Goal: Transaction & Acquisition: Register for event/course

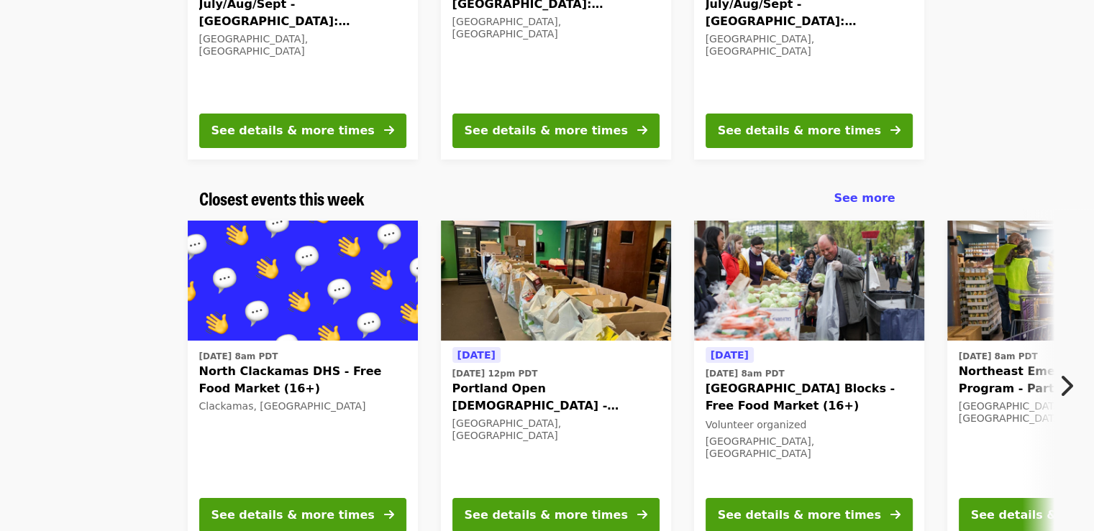
scroll to position [359, 0]
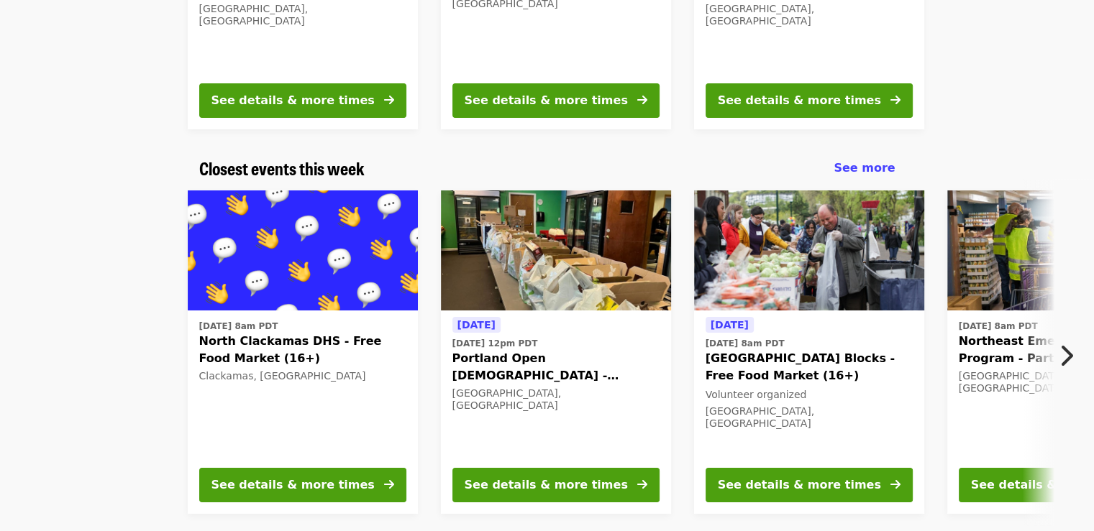
click at [1065, 352] on icon "chevron-right icon" at bounding box center [1065, 355] width 14 height 27
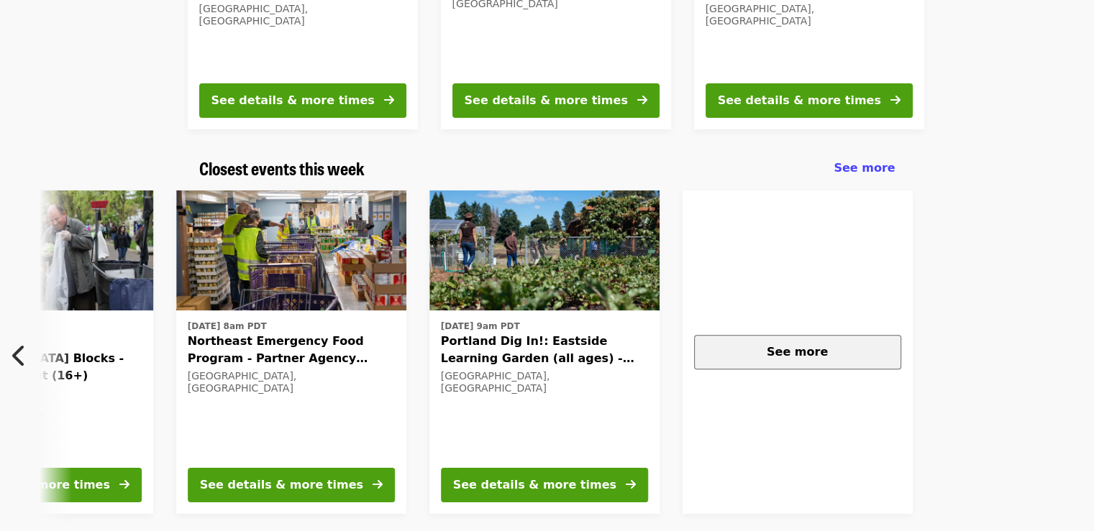
scroll to position [0, 774]
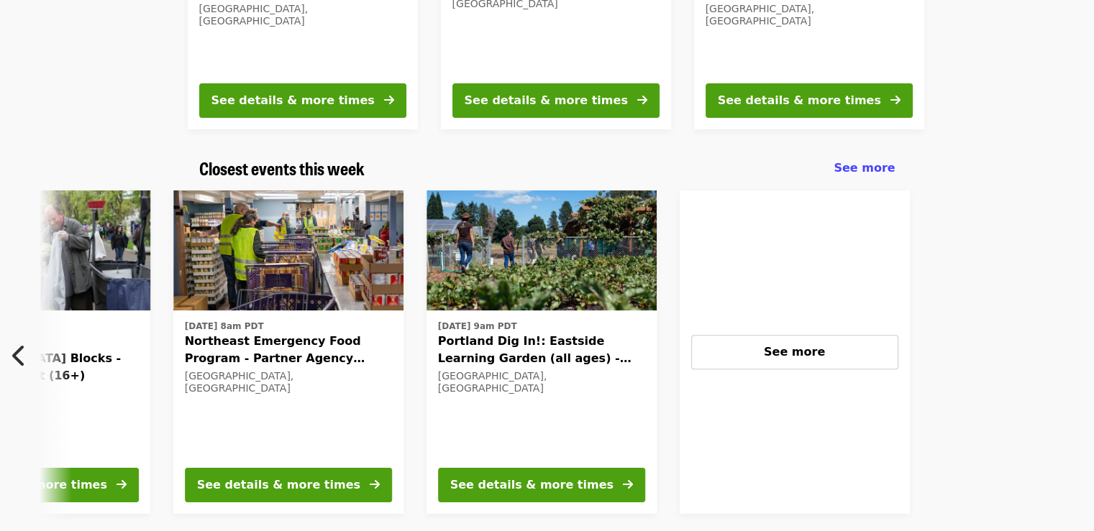
click at [242, 340] on span "Northeast Emergency Food Program - Partner Agency Support" at bounding box center [288, 350] width 207 height 35
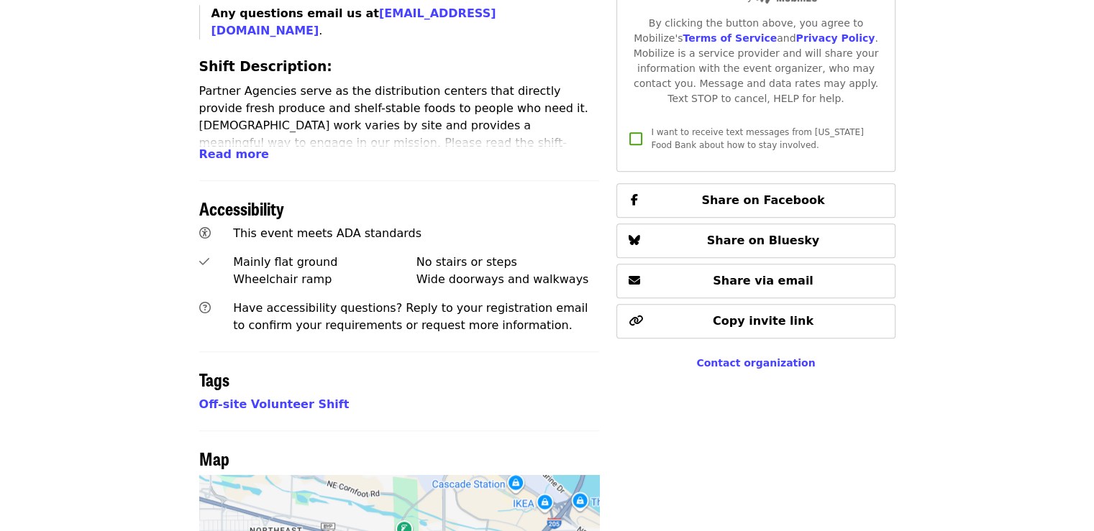
scroll to position [791, 0]
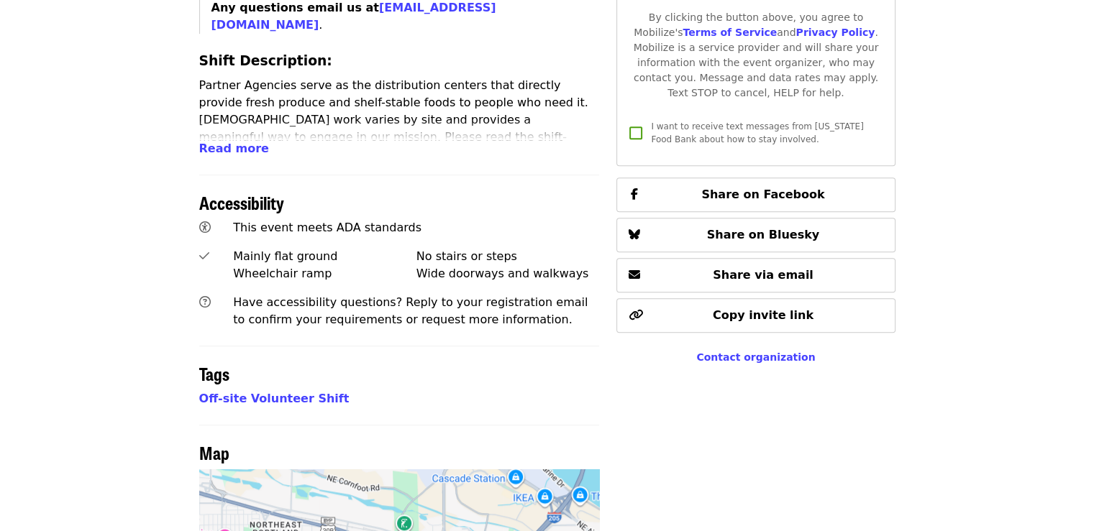
scroll to position [359, 0]
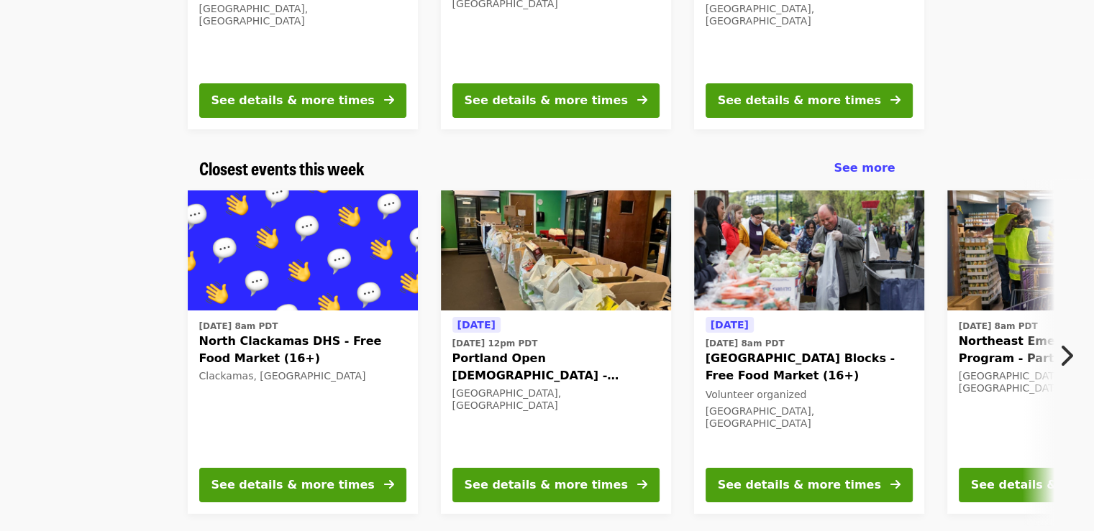
click at [1070, 346] on icon "chevron-right icon" at bounding box center [1065, 355] width 14 height 27
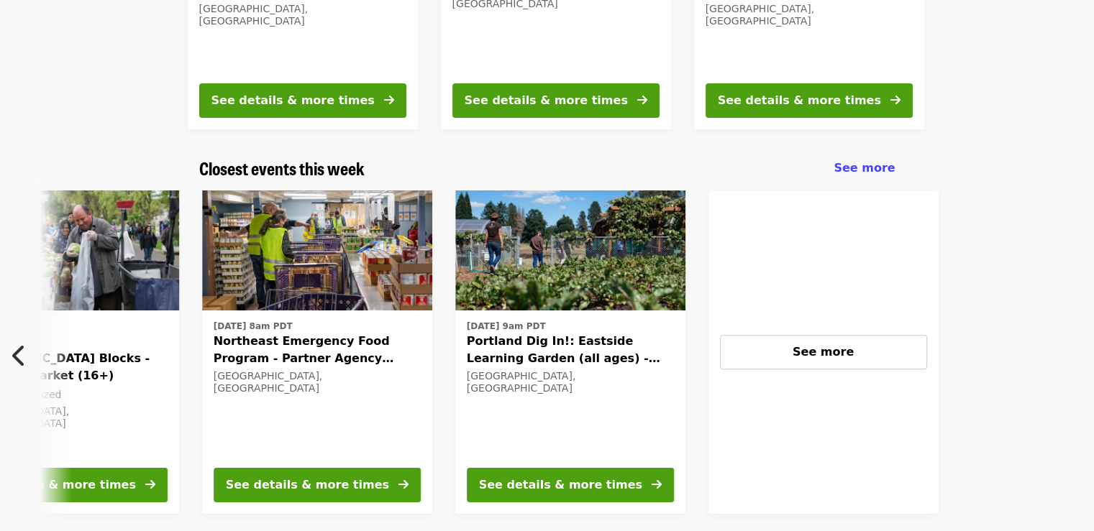
scroll to position [0, 774]
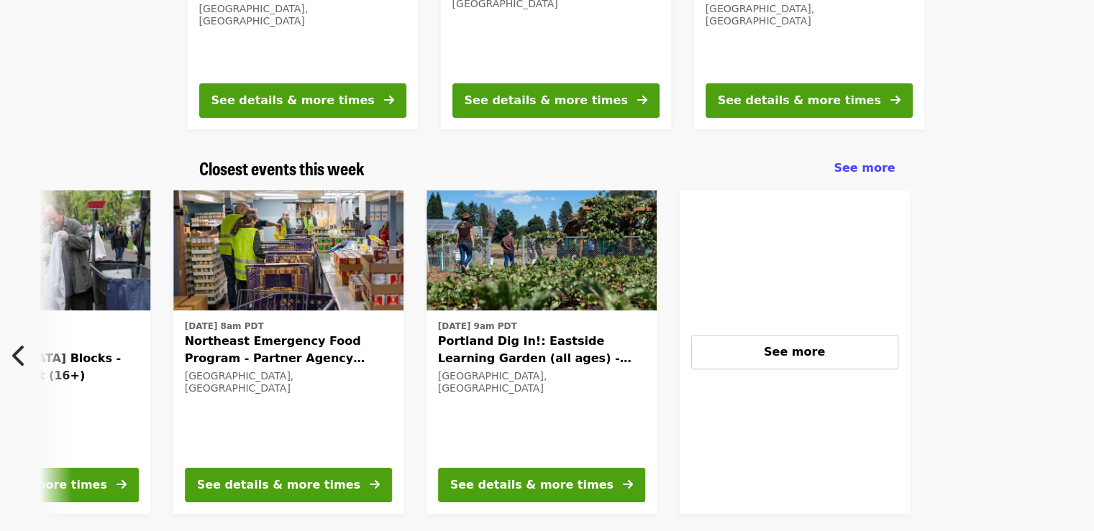
click at [511, 346] on span "Portland Dig In!: Eastside Learning Garden (all ages) - Aug/Sept/Oct" at bounding box center [541, 350] width 207 height 35
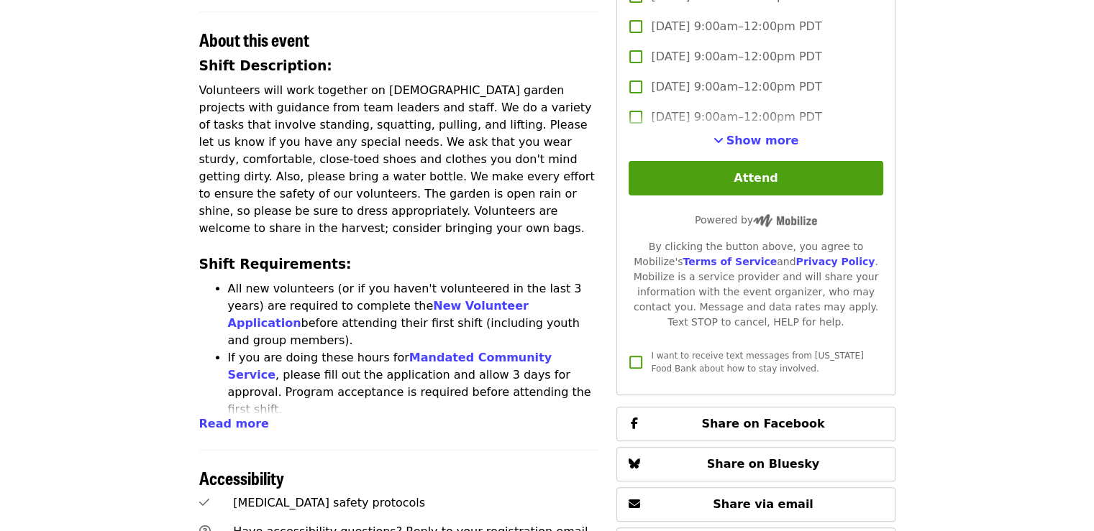
scroll to position [503, 0]
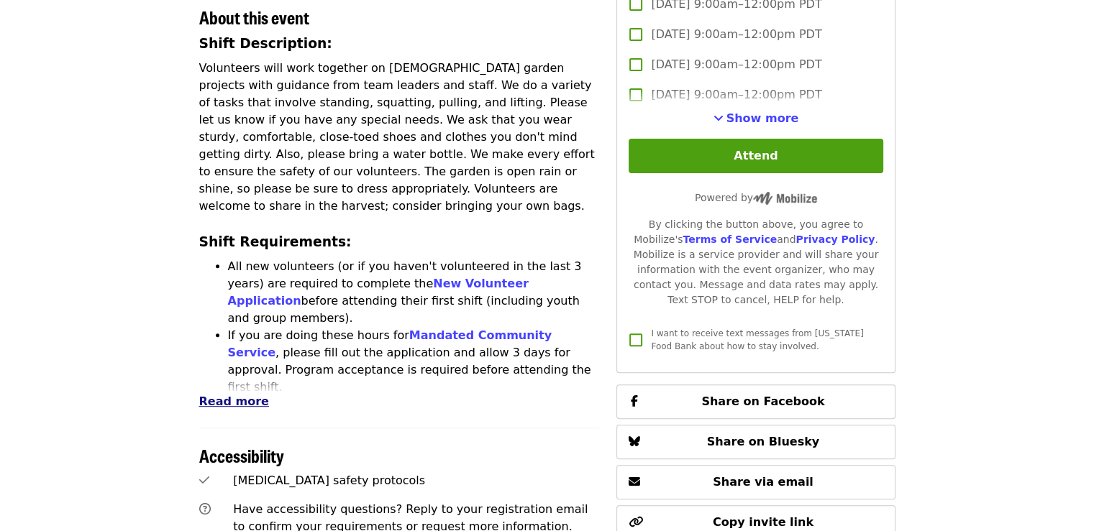
click at [230, 395] on span "Read more" at bounding box center [234, 402] width 70 height 14
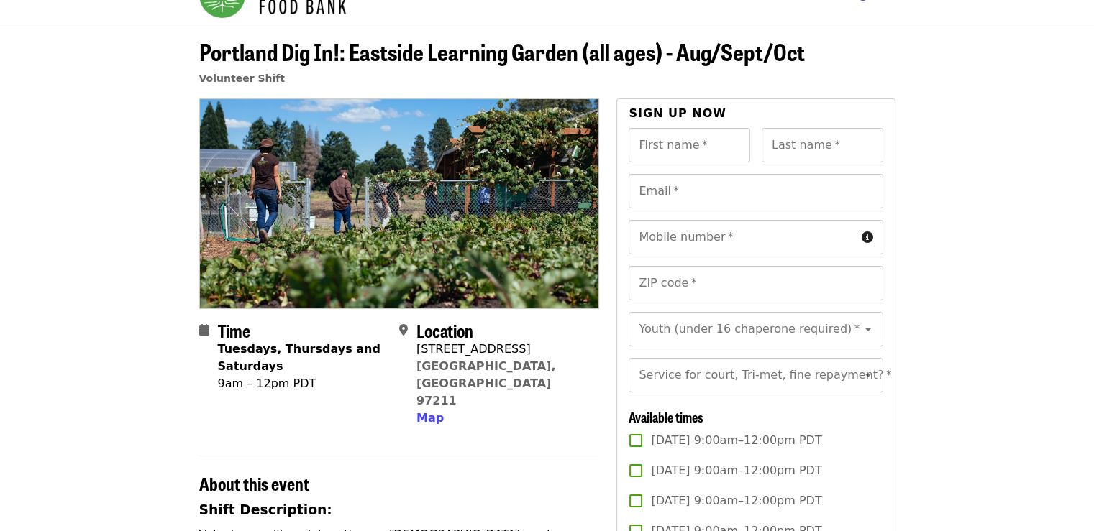
scroll to position [0, 0]
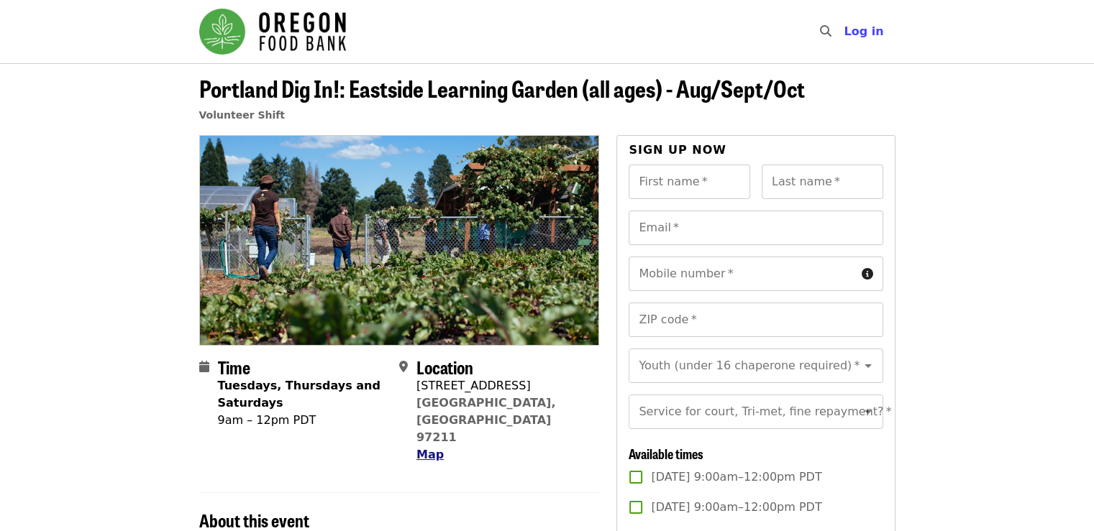
click at [428, 448] on span "Map" at bounding box center [429, 455] width 27 height 14
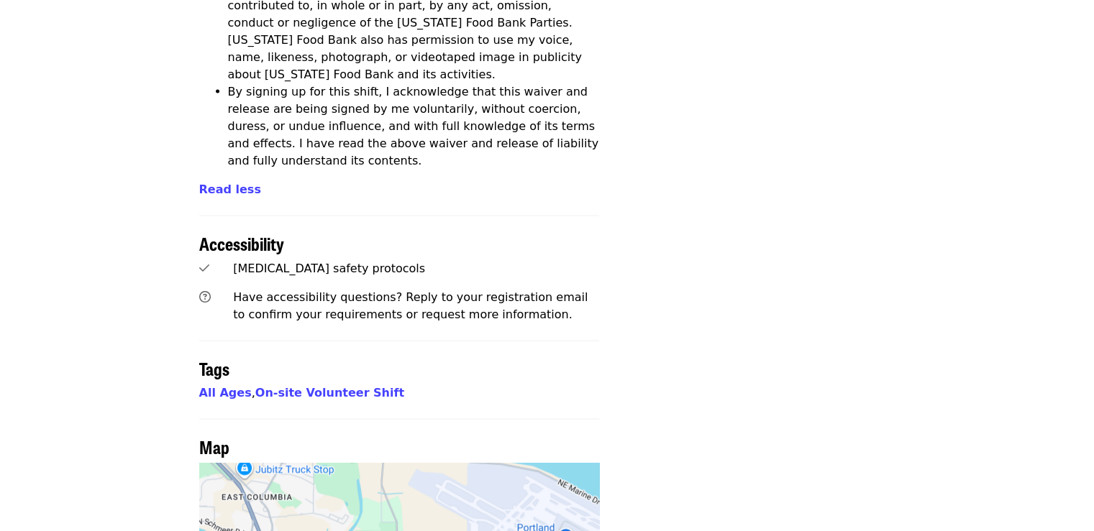
scroll to position [3099, 0]
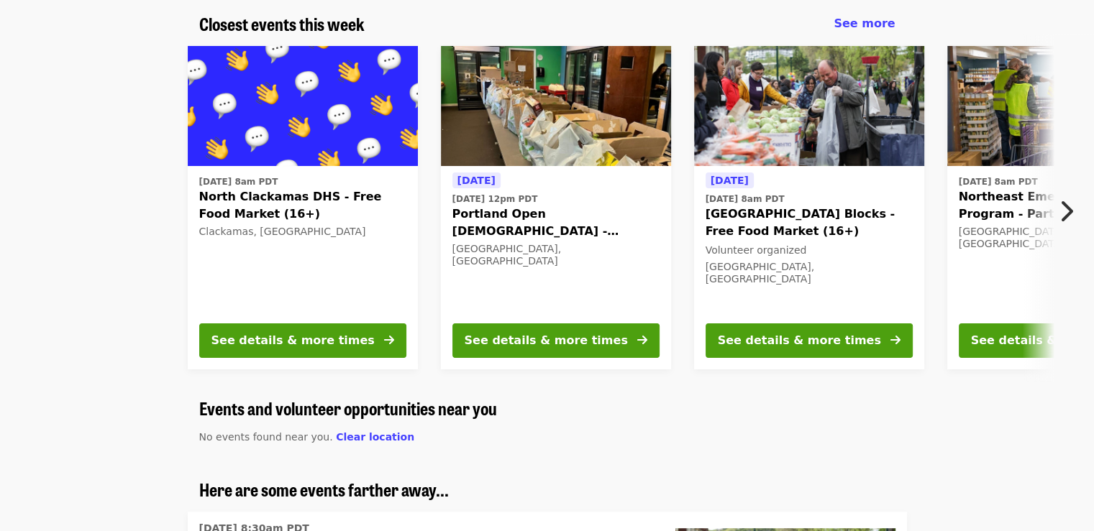
scroll to position [503, 0]
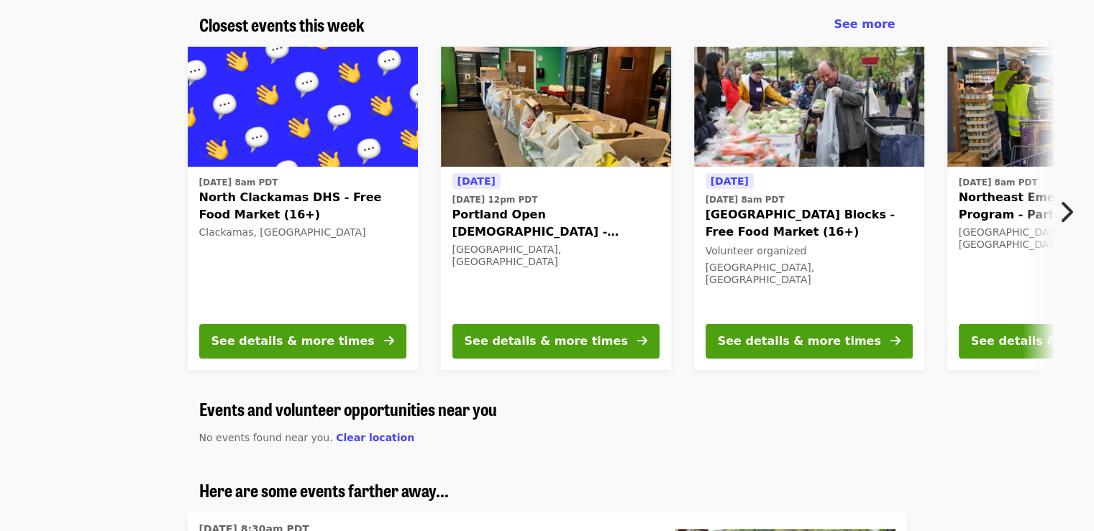
click at [1061, 211] on icon "chevron-right icon" at bounding box center [1065, 211] width 14 height 27
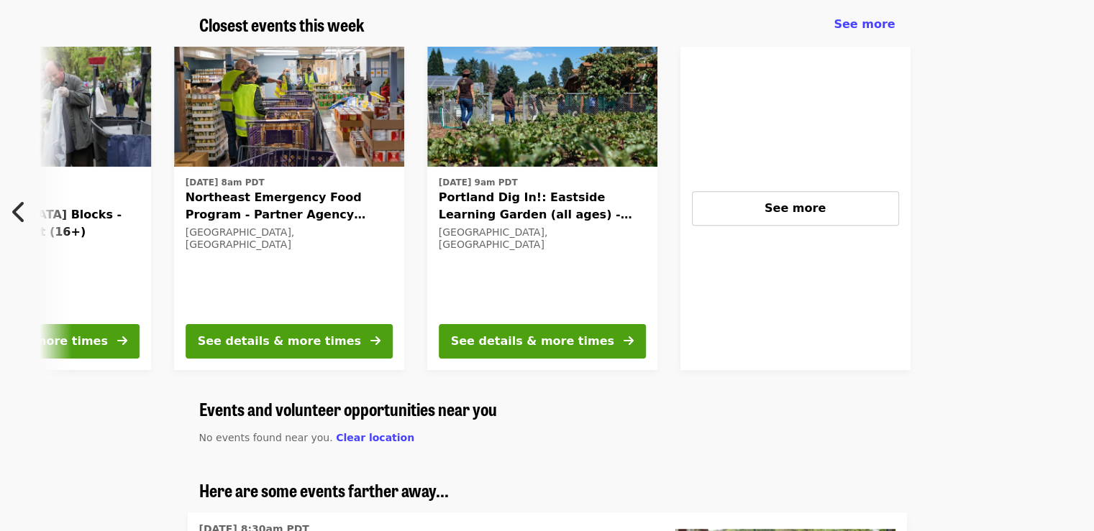
scroll to position [0, 774]
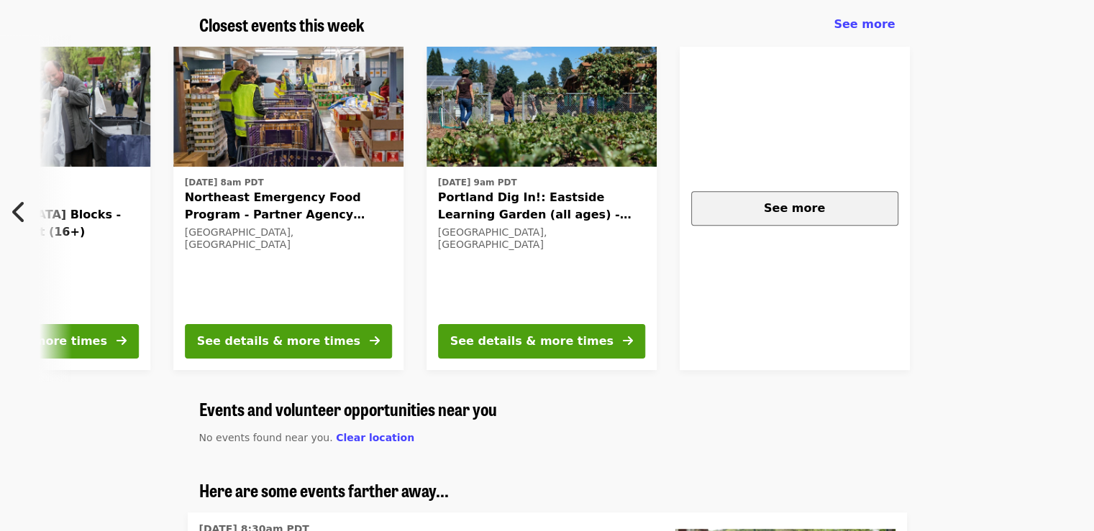
click at [808, 211] on span "See more" at bounding box center [794, 208] width 61 height 14
click at [16, 205] on icon "chevron-left icon" at bounding box center [19, 211] width 14 height 27
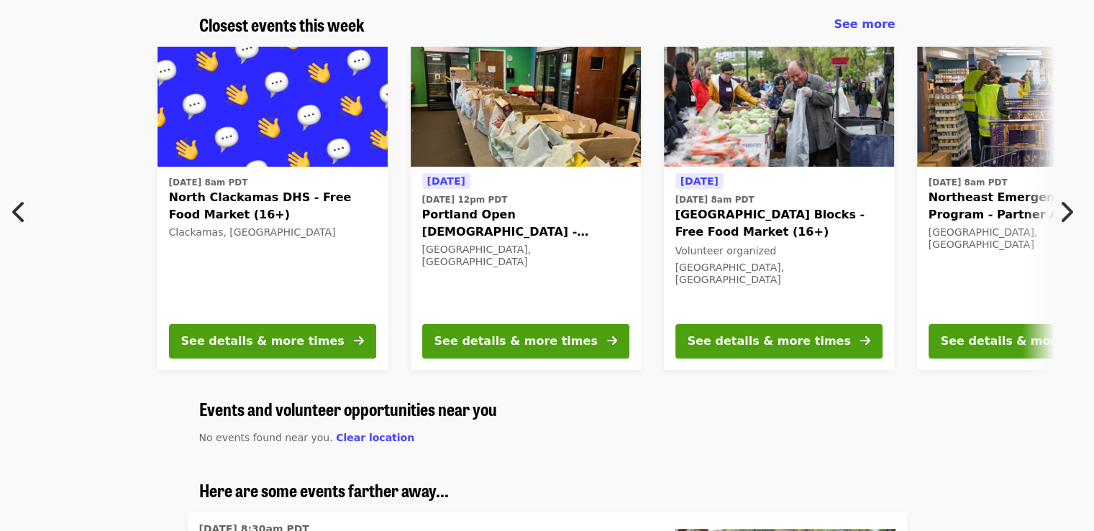
scroll to position [0, 14]
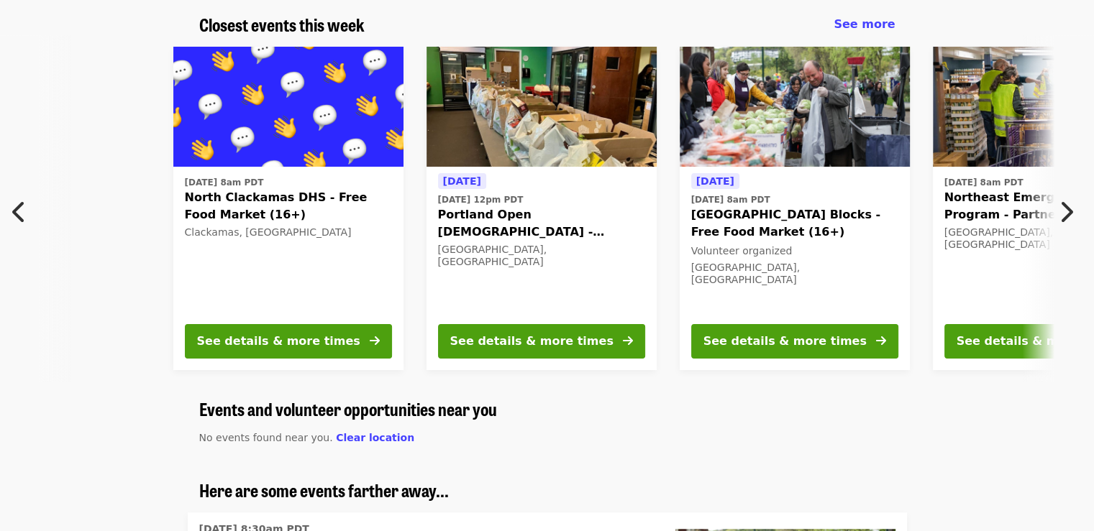
click at [13, 203] on icon "chevron-left icon" at bounding box center [19, 211] width 14 height 27
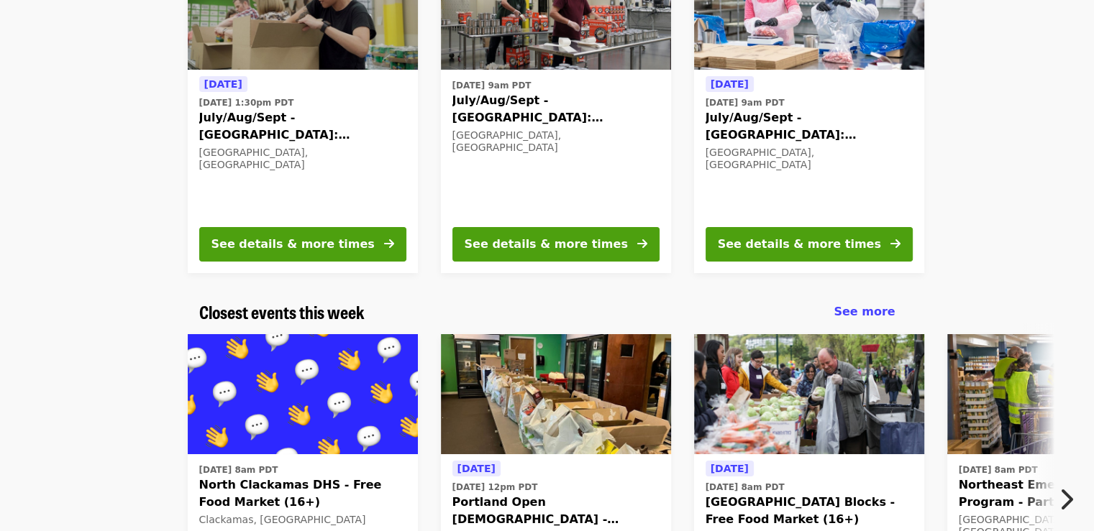
scroll to position [216, 0]
click at [291, 248] on div "See details & more times" at bounding box center [292, 244] width 163 height 17
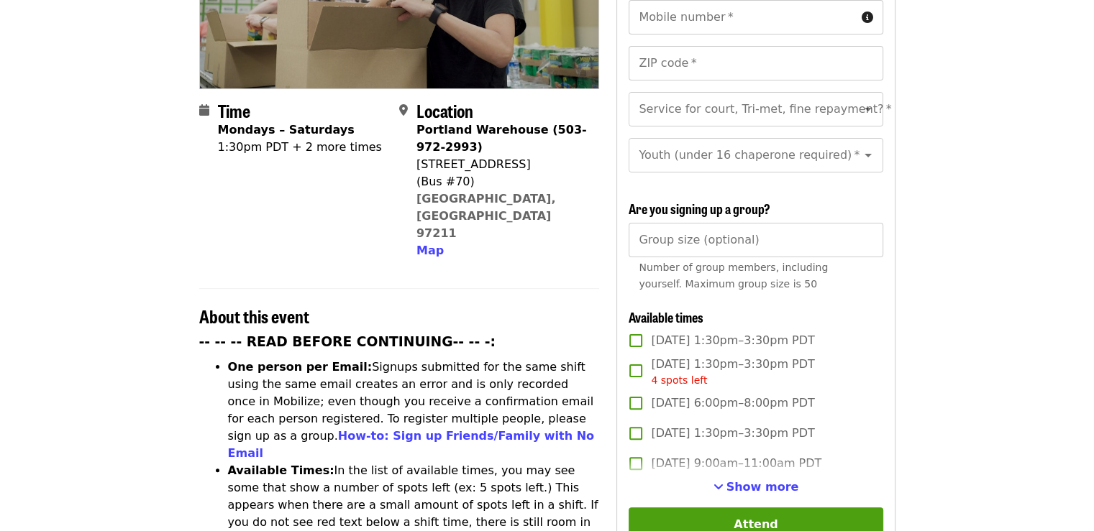
scroll to position [288, 0]
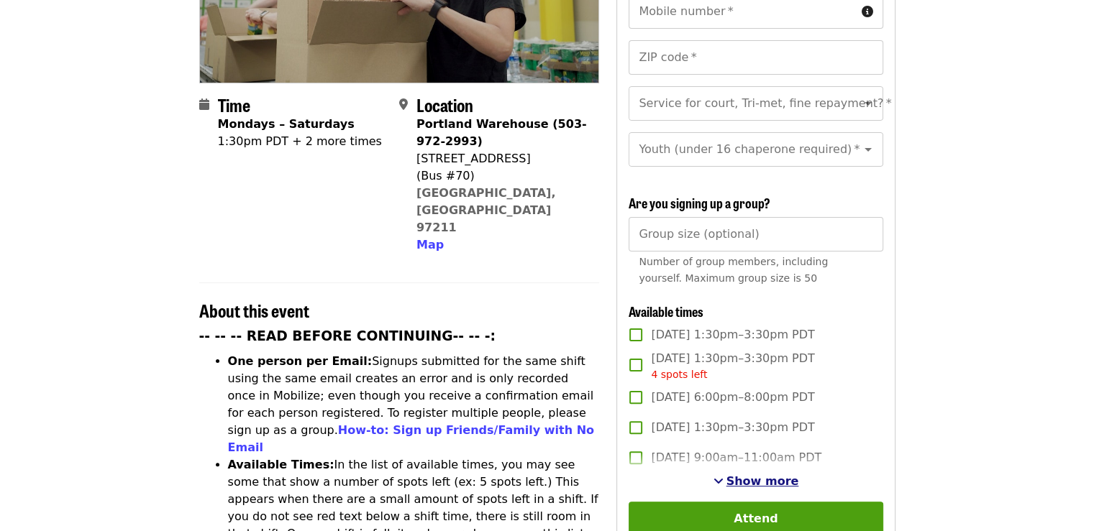
click at [743, 478] on span "Show more" at bounding box center [762, 482] width 73 height 14
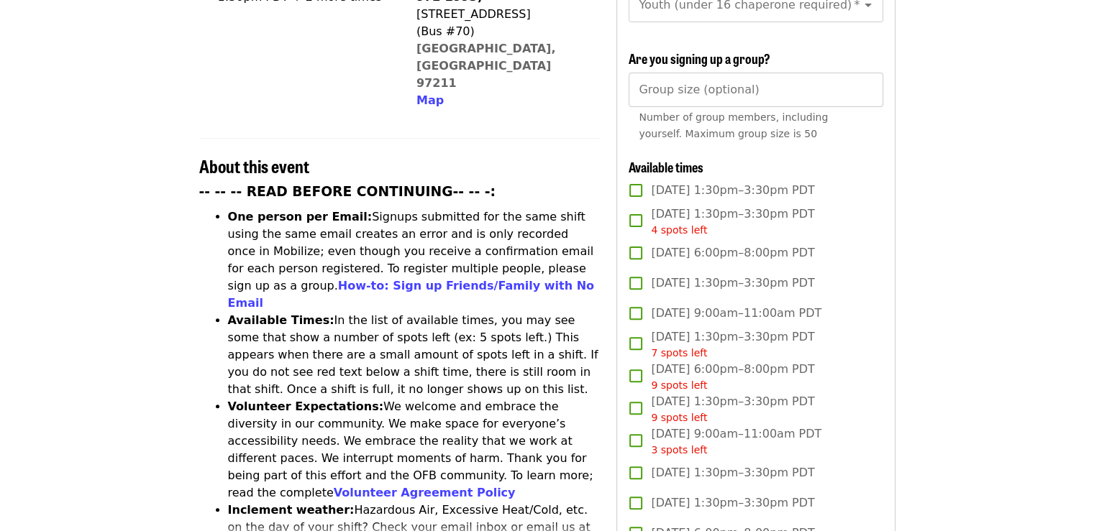
scroll to position [503, 0]
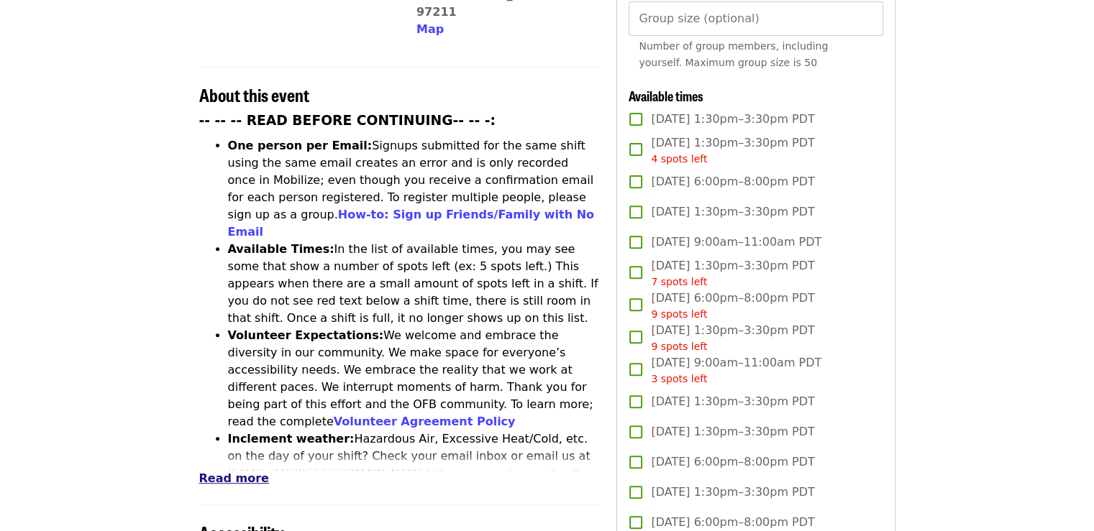
click at [237, 472] on span "Read more" at bounding box center [234, 479] width 70 height 14
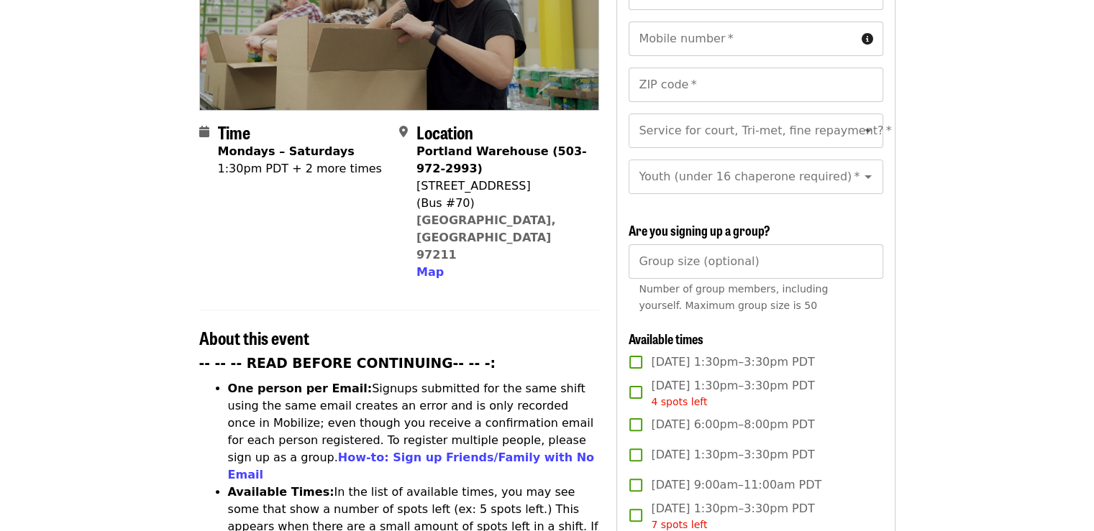
scroll to position [0, 0]
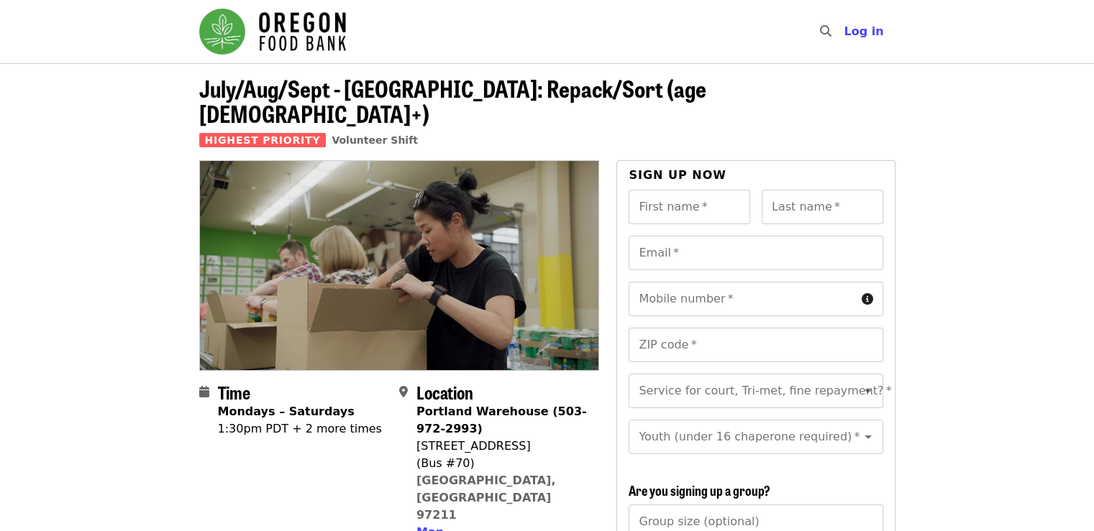
click at [442, 455] on div "(Bus #70)" at bounding box center [501, 463] width 171 height 17
copy div "(Bus #70)"
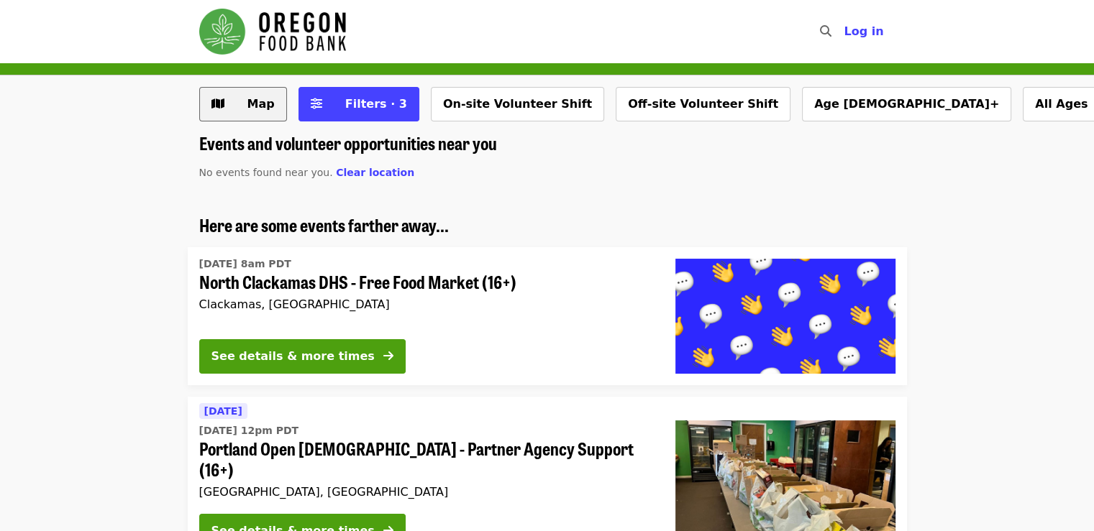
click at [247, 104] on span "Map" at bounding box center [260, 104] width 27 height 14
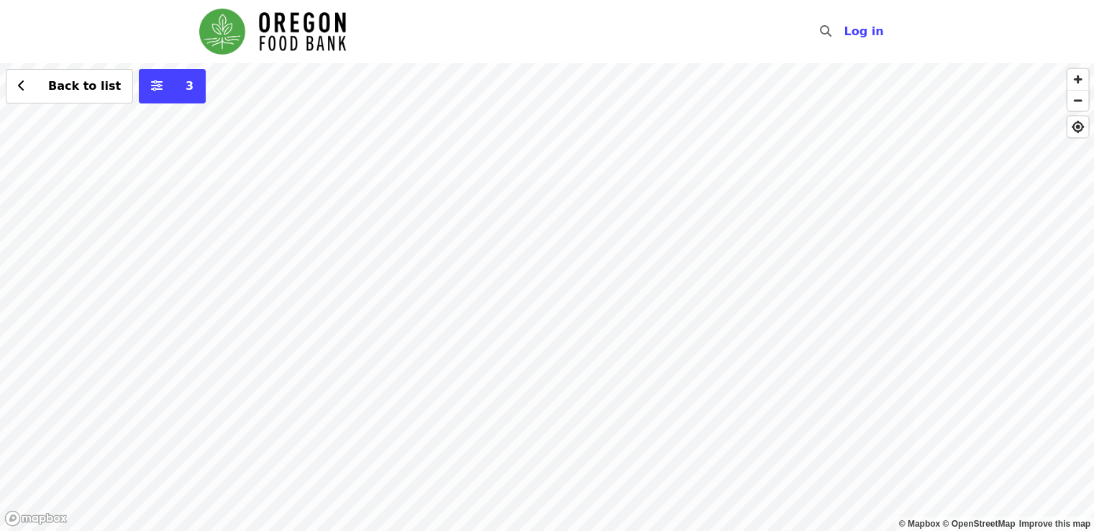
click at [725, 160] on div "Back to list 3" at bounding box center [547, 297] width 1094 height 468
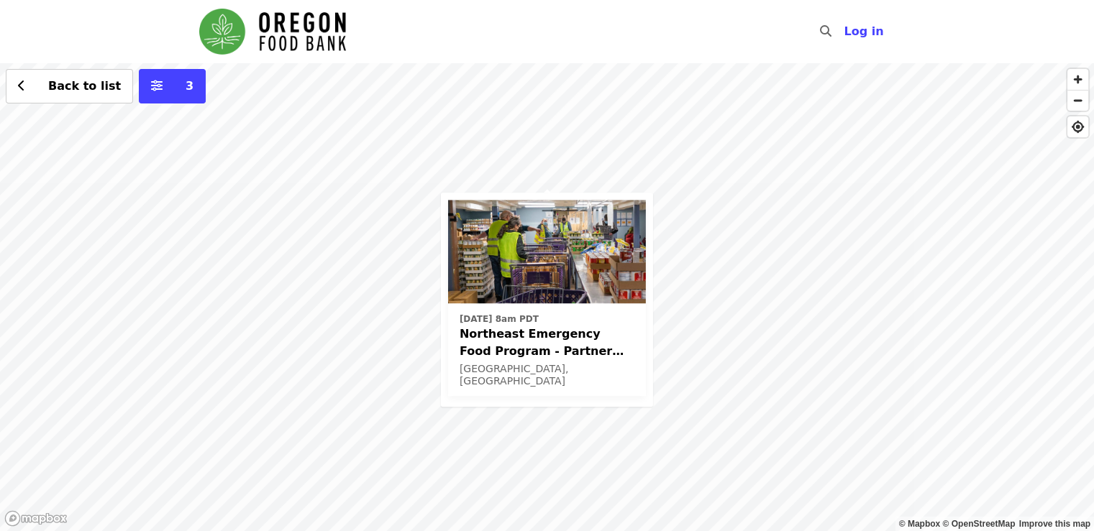
click at [483, 145] on div "Tue, Aug 12 @ 8am PDT Northeast Emergency Food Program - Partner Agency Support…" at bounding box center [547, 297] width 1094 height 468
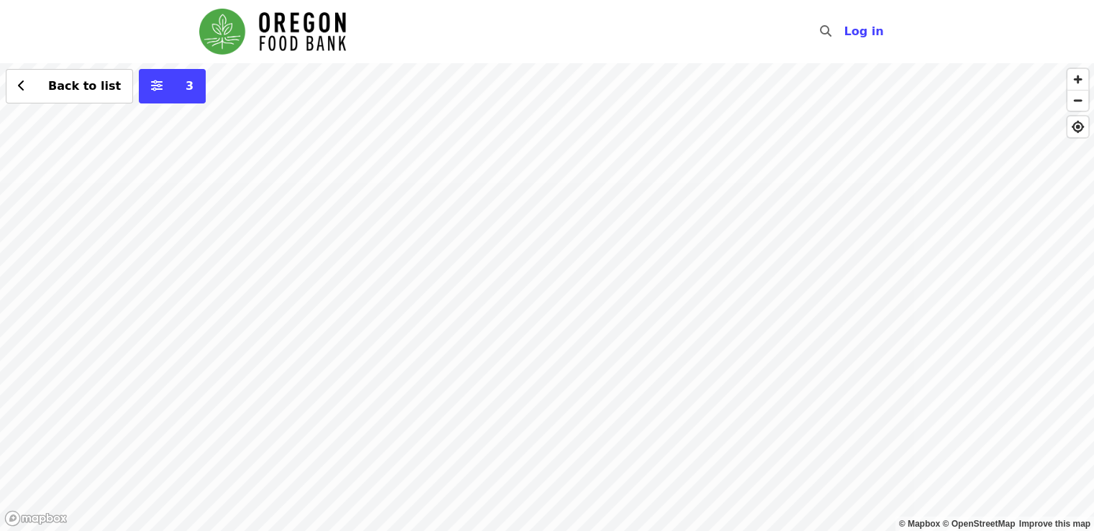
click at [524, 278] on div "Back to list 3" at bounding box center [547, 297] width 1094 height 468
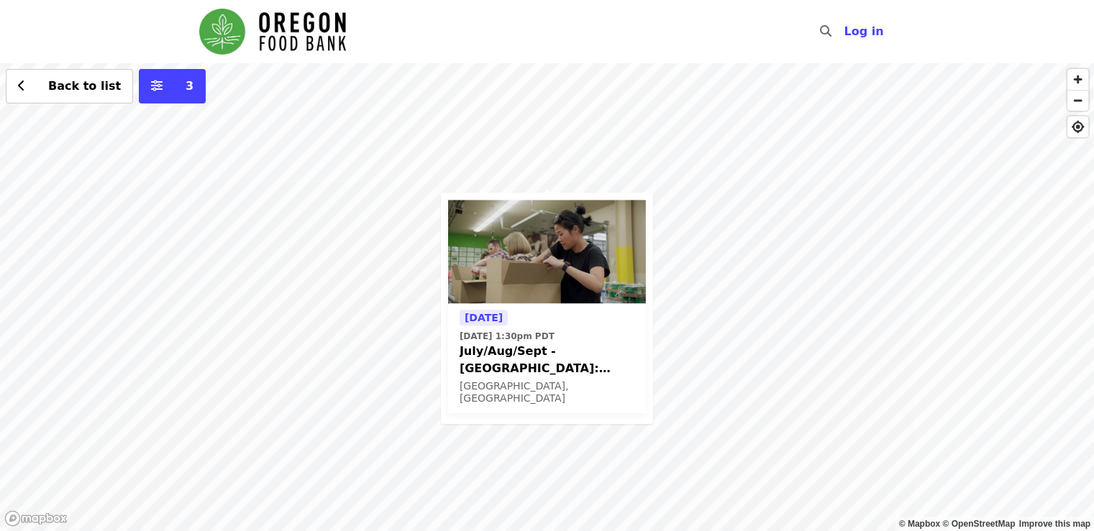
click at [602, 331] on span "Mon, Aug 11 @ 1:30pm PDT" at bounding box center [546, 336] width 175 height 13
